Goal: Task Accomplishment & Management: Use online tool/utility

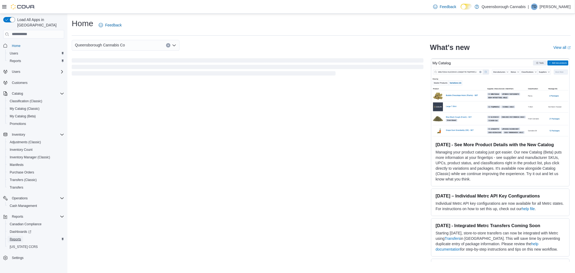
click at [16, 237] on span "Reports" at bounding box center [15, 239] width 11 height 4
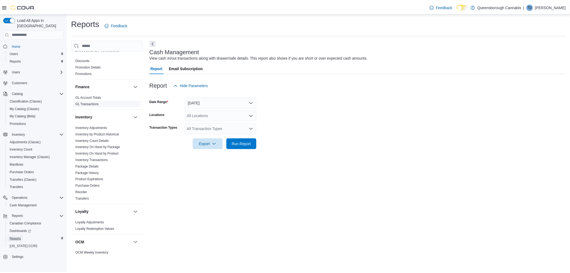
scroll to position [90, 0]
click at [87, 190] on link "Reorder" at bounding box center [82, 190] width 12 height 4
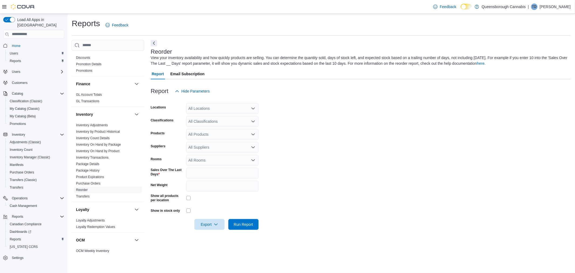
click at [253, 106] on icon "Open list of options" at bounding box center [253, 108] width 4 height 4
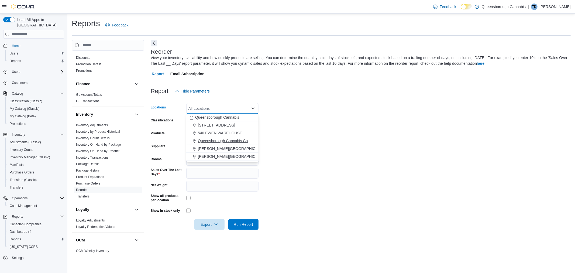
click at [228, 140] on span "Queensborough Cannabis Co" at bounding box center [223, 140] width 50 height 5
click at [332, 104] on form "Locations Queensborough Cannabis Co Combo box. Selected. Queensborough Cannabis…" at bounding box center [361, 162] width 420 height 133
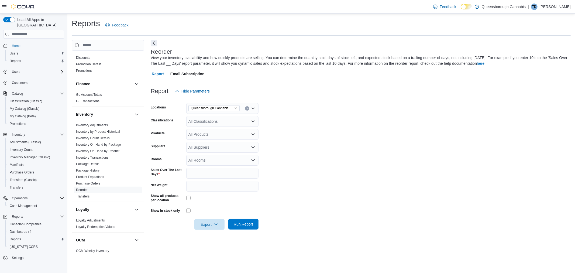
click at [243, 224] on span "Run Report" at bounding box center [243, 223] width 19 height 5
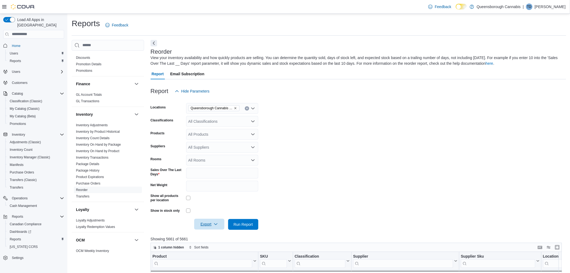
click at [208, 223] on span "Export" at bounding box center [209, 224] width 24 height 11
click at [213, 236] on span "Export to Excel" at bounding box center [210, 235] width 24 height 4
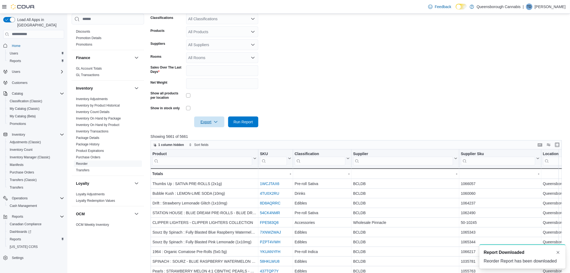
scroll to position [120, 0]
